Goal: Task Accomplishment & Management: Manage account settings

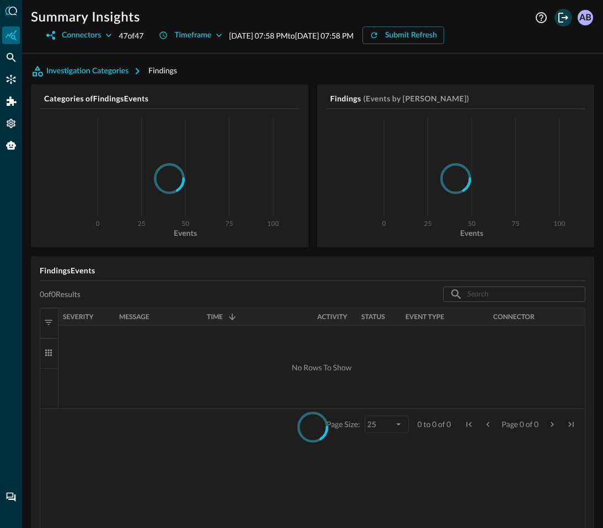
click at [563, 22] on icon "Logout" at bounding box center [563, 18] width 10 height 10
